Goal: Navigation & Orientation: Find specific page/section

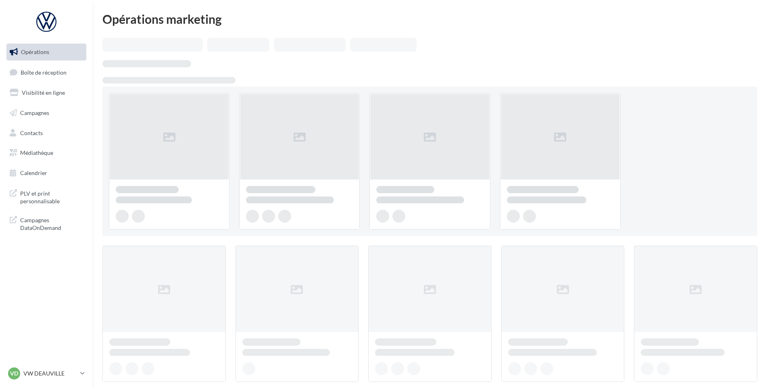
click at [61, 80] on link "Boîte de réception" at bounding box center [46, 72] width 83 height 17
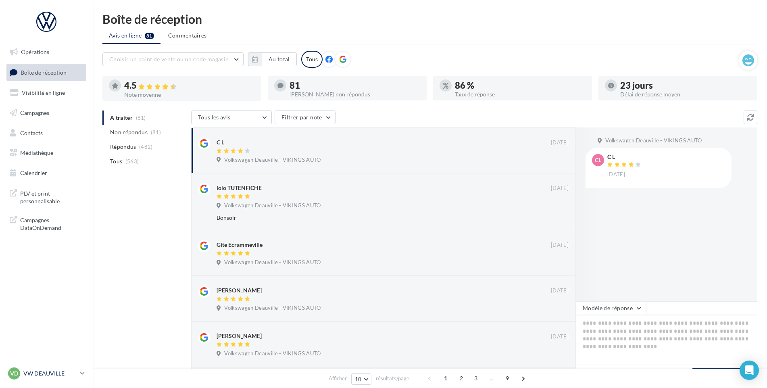
click at [43, 373] on p "VW DEAUVILLE" at bounding box center [50, 373] width 54 height 8
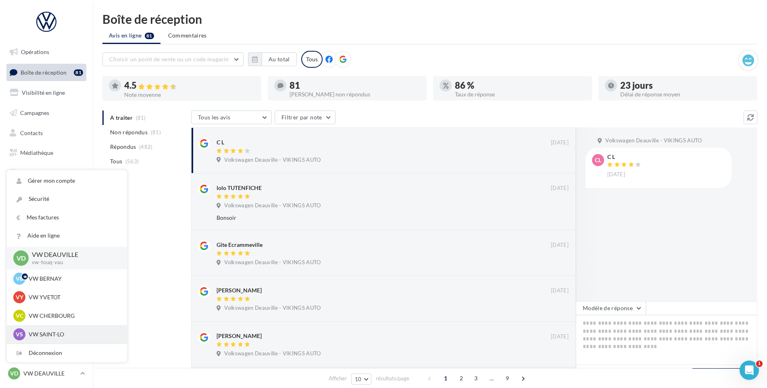
click at [55, 334] on p "VW SAINT-LO" at bounding box center [73, 334] width 89 height 8
